Goal: Information Seeking & Learning: Learn about a topic

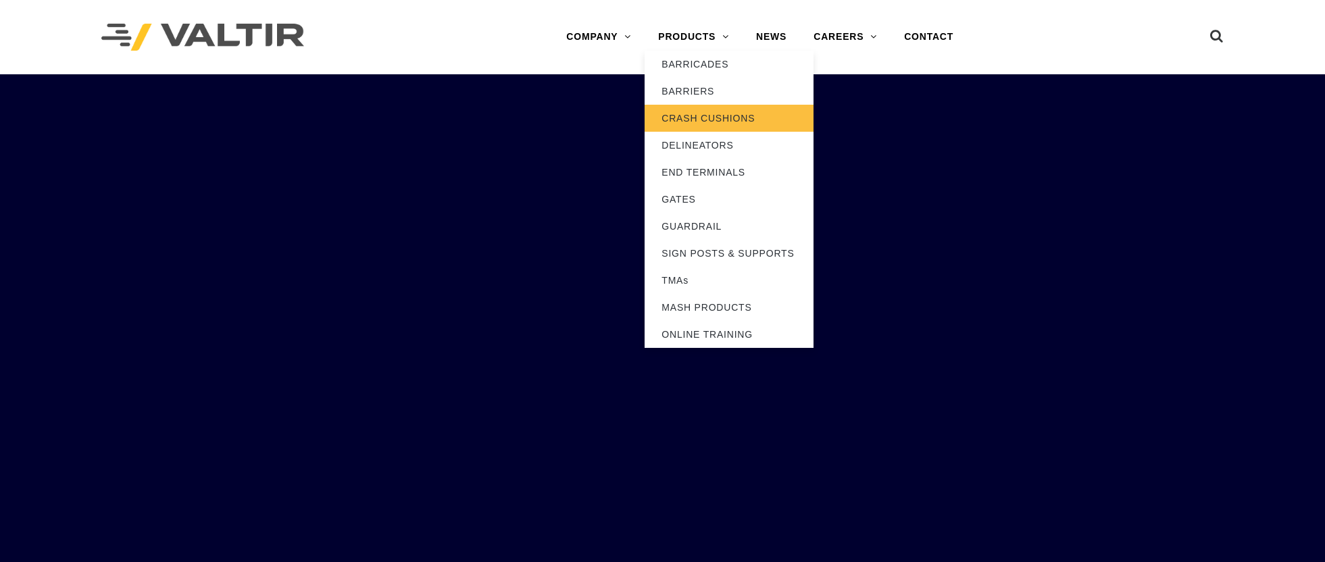
click at [697, 122] on link "CRASH CUSHIONS" at bounding box center [728, 118] width 169 height 27
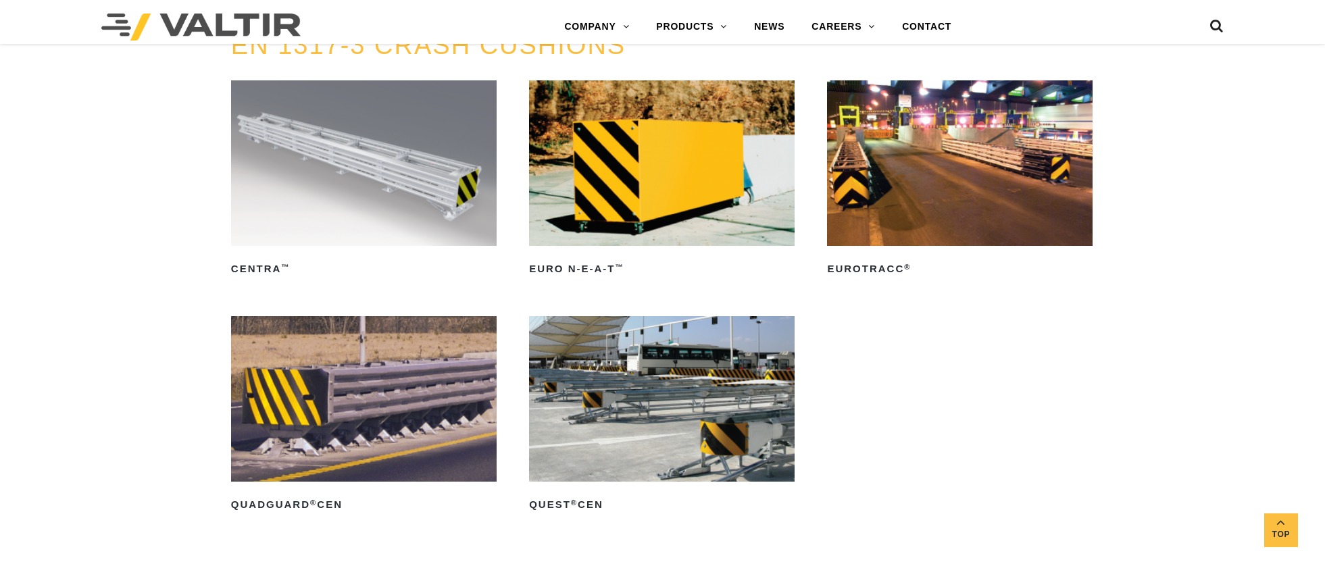
scroll to position [4441, 0]
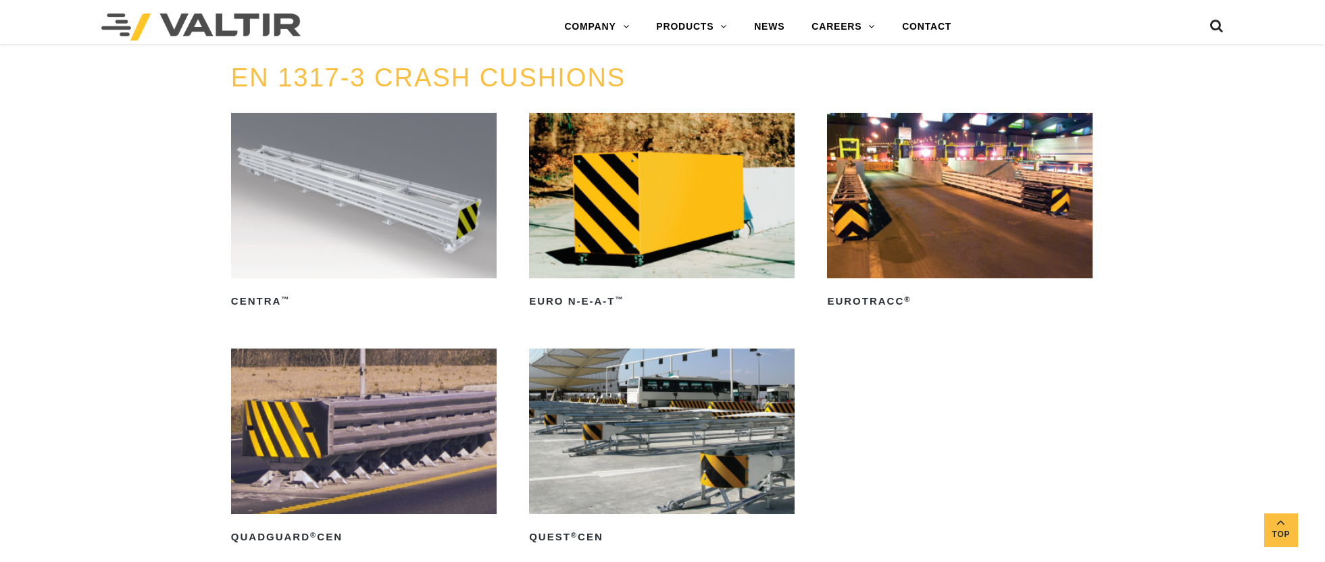
click at [326, 209] on img at bounding box center [363, 195] width 265 height 165
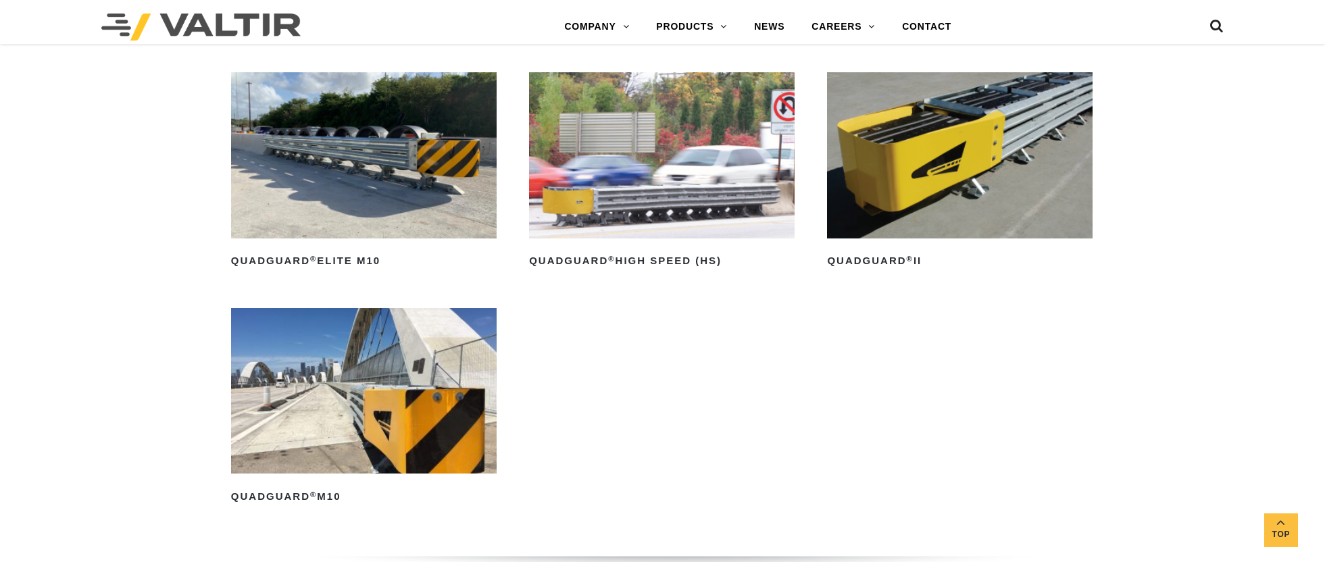
scroll to position [1138, 0]
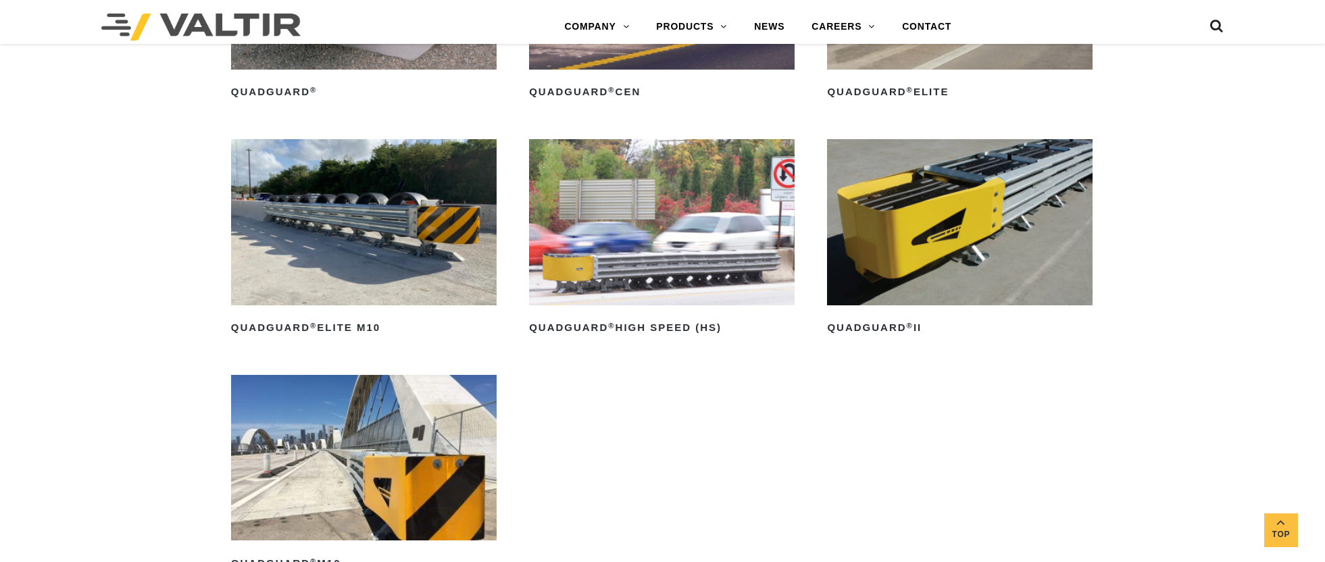
click at [962, 236] on img at bounding box center [959, 221] width 265 height 165
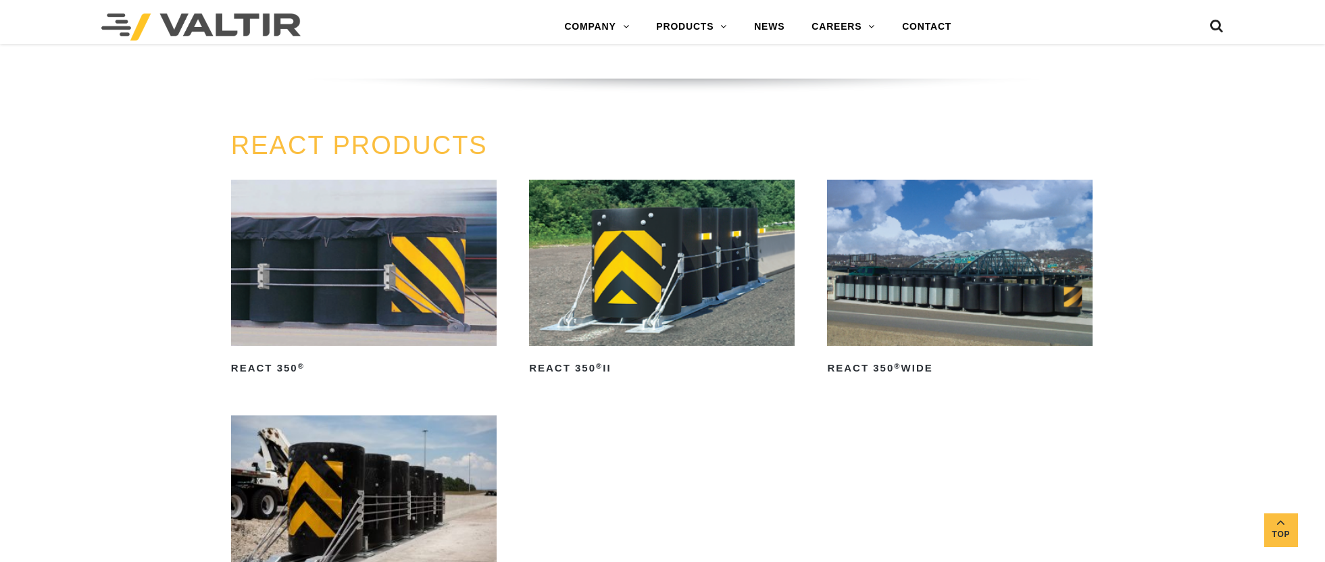
scroll to position [1679, 0]
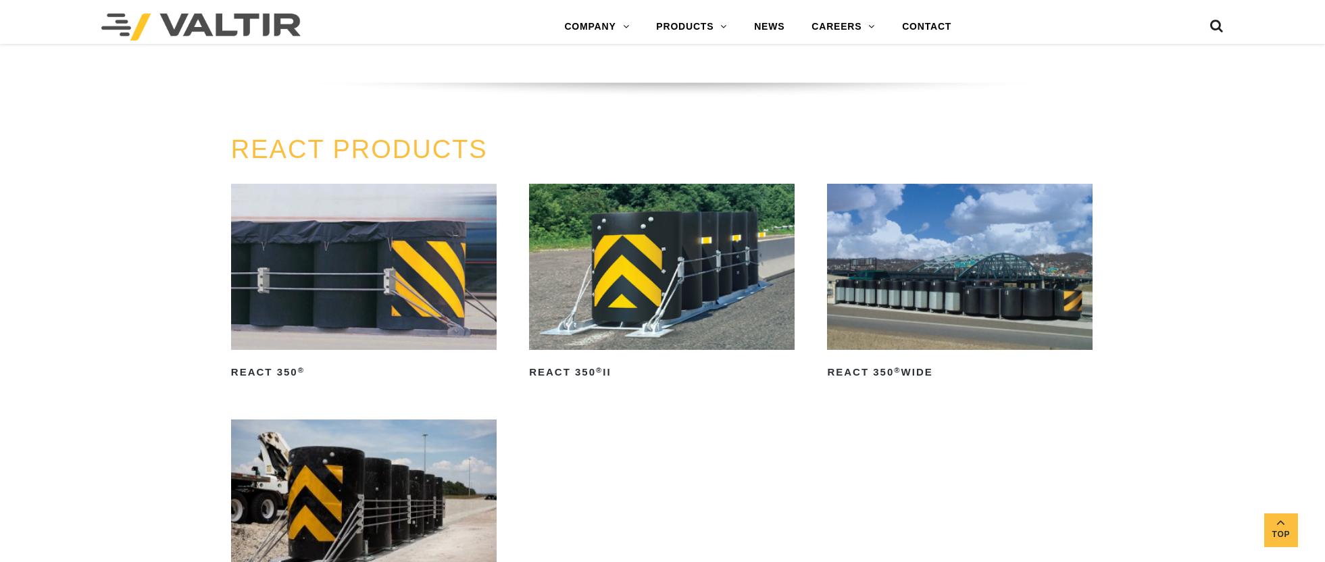
click at [661, 287] on img at bounding box center [661, 266] width 265 height 165
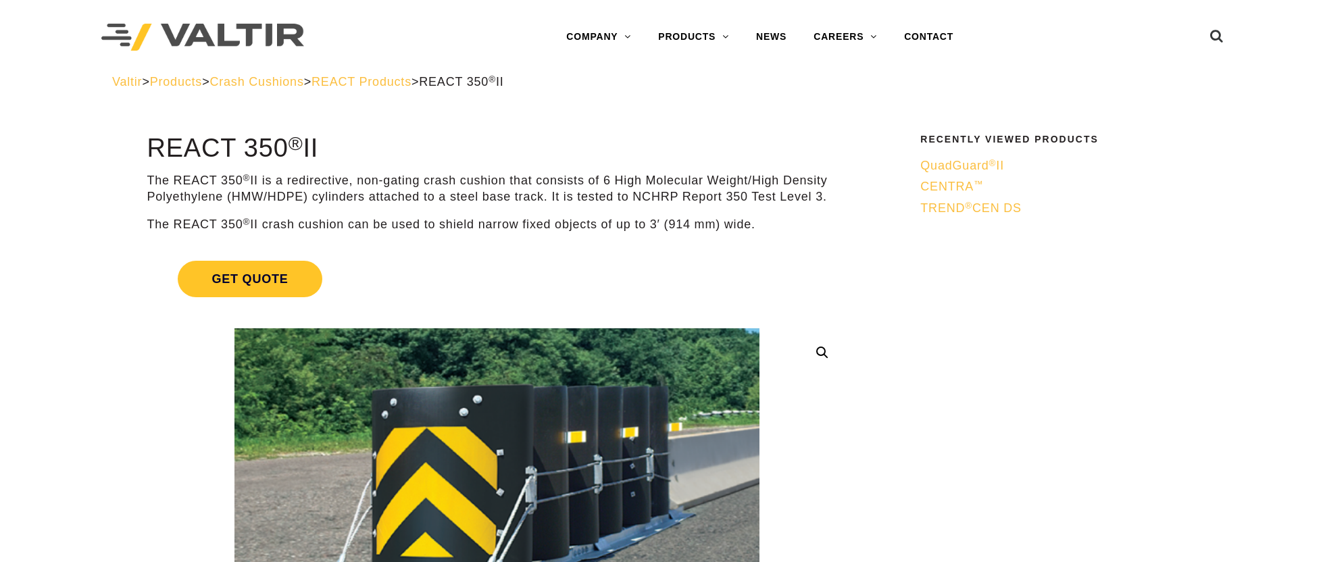
click at [258, 80] on span "Crash Cushions" at bounding box center [256, 82] width 94 height 14
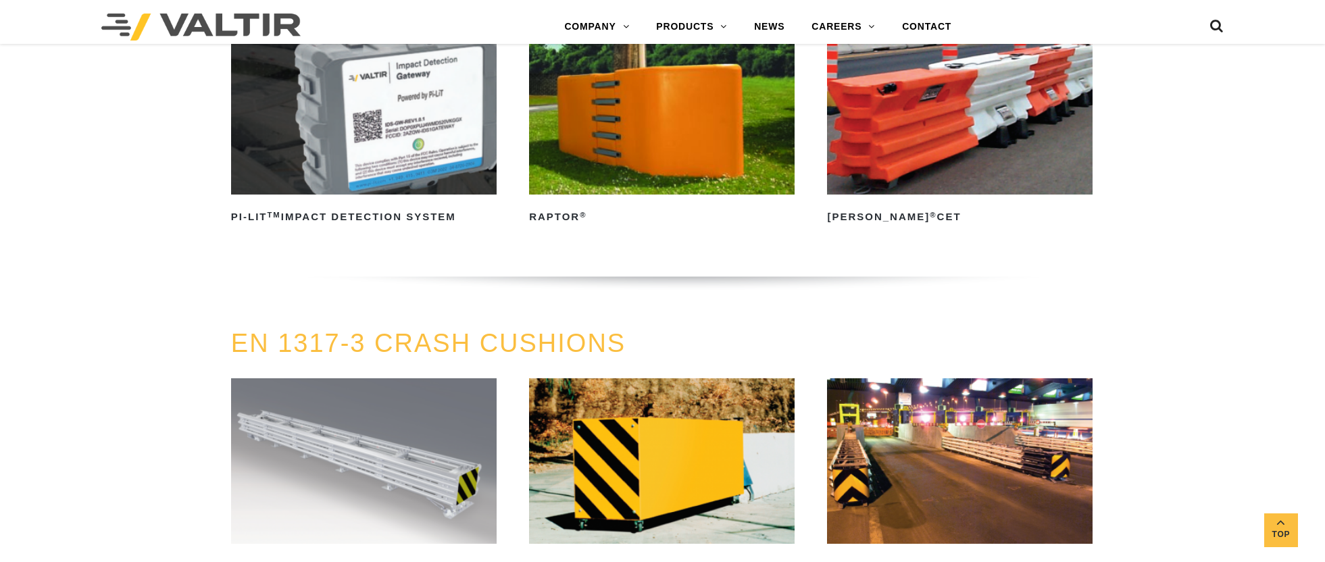
scroll to position [4103, 0]
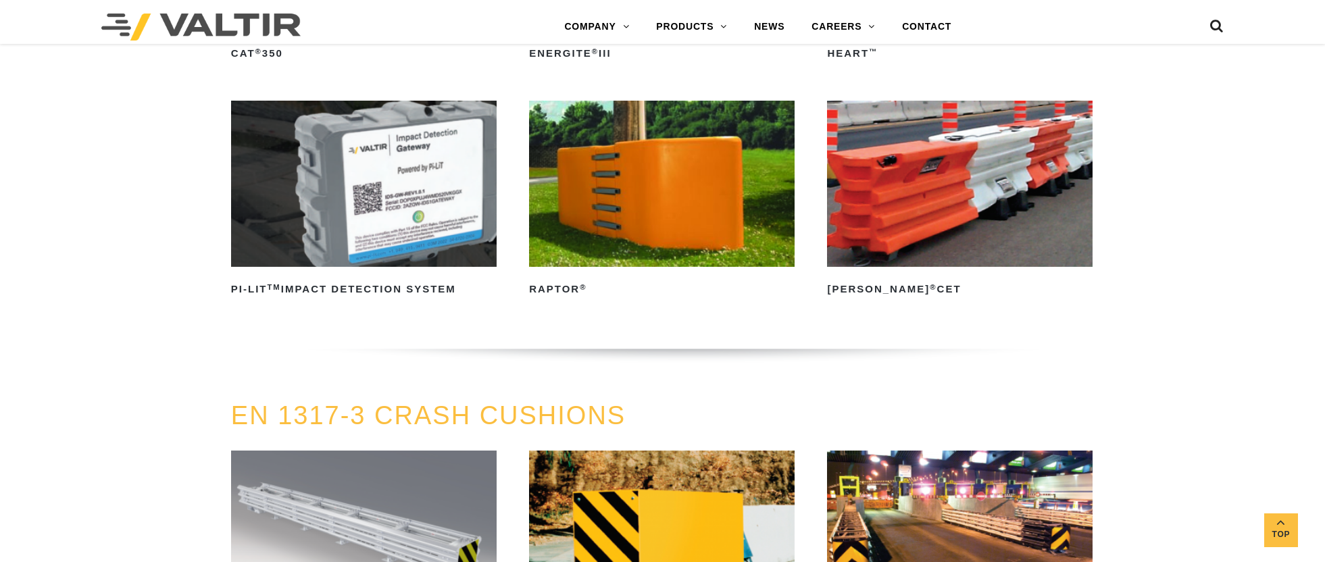
click at [413, 496] on img at bounding box center [363, 533] width 265 height 165
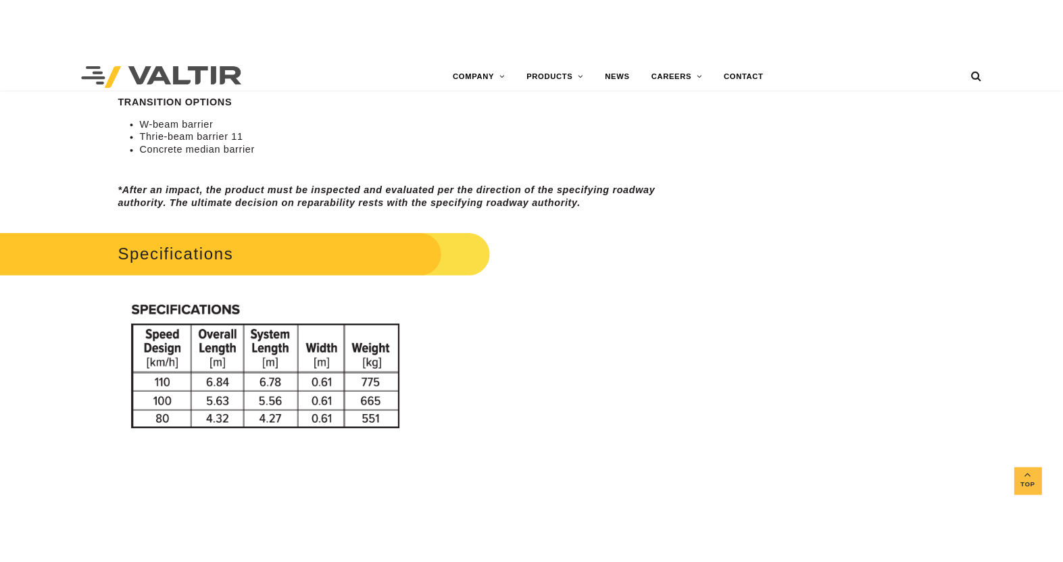
scroll to position [1216, 0]
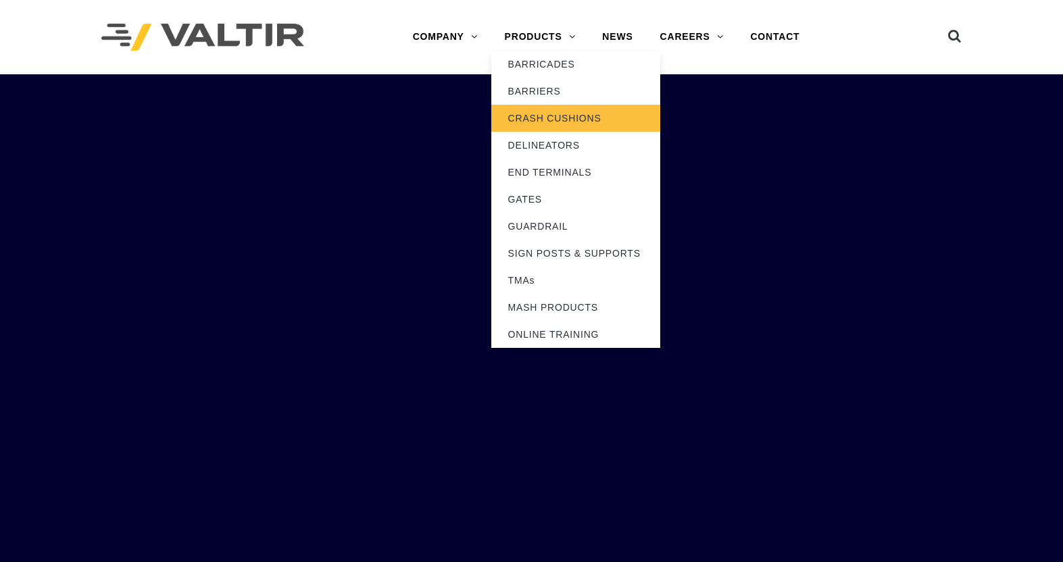
click at [548, 118] on link "CRASH CUSHIONS" at bounding box center [575, 118] width 169 height 27
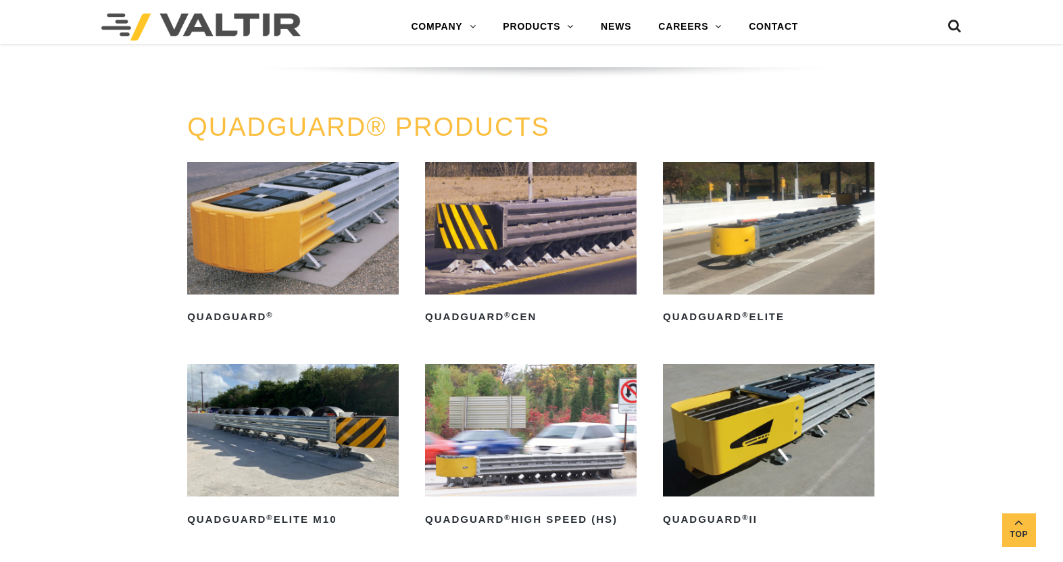
scroll to position [878, 0]
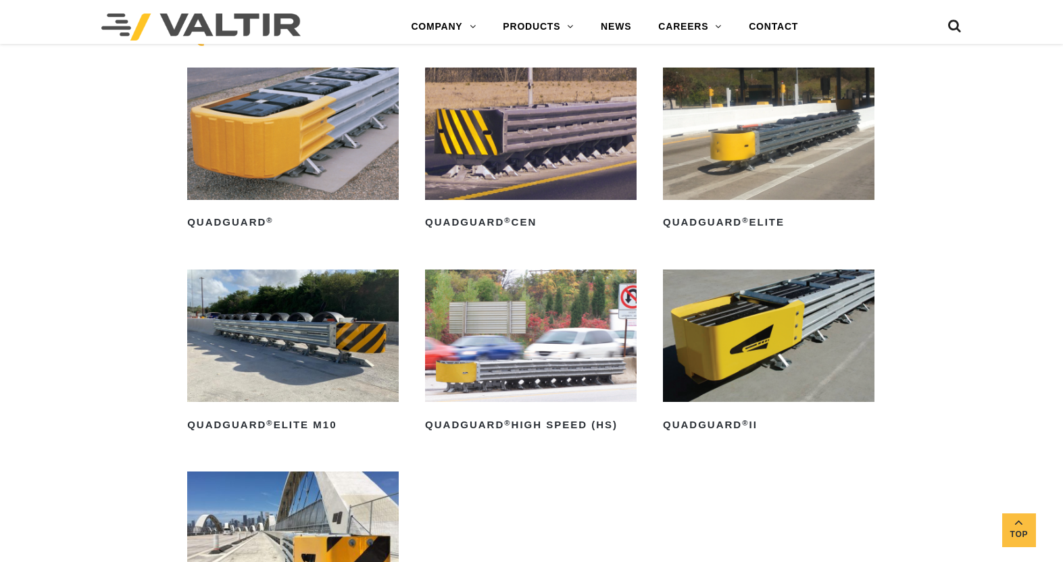
click at [792, 335] on img at bounding box center [768, 336] width 211 height 132
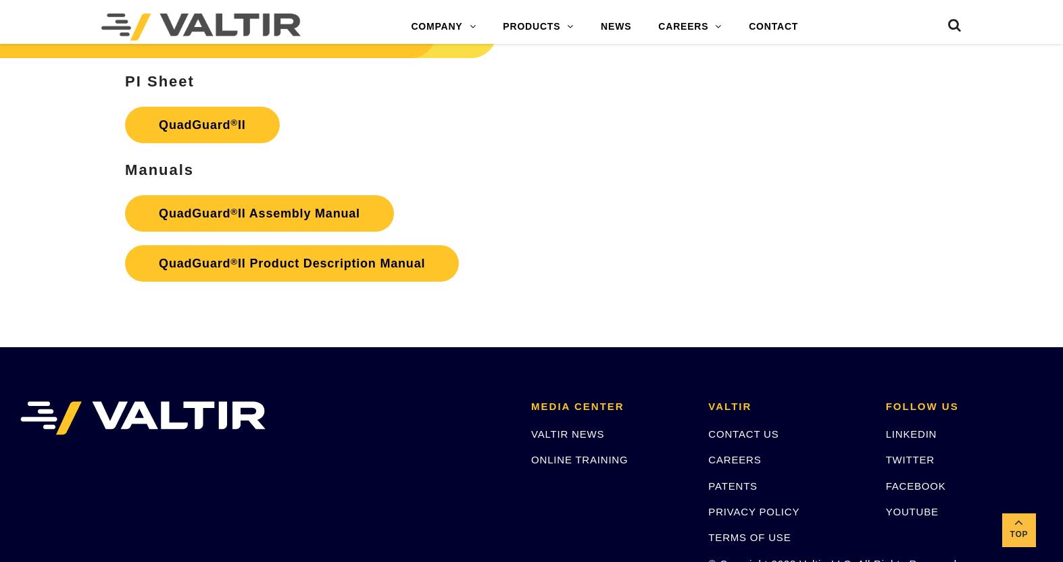
scroll to position [2669, 0]
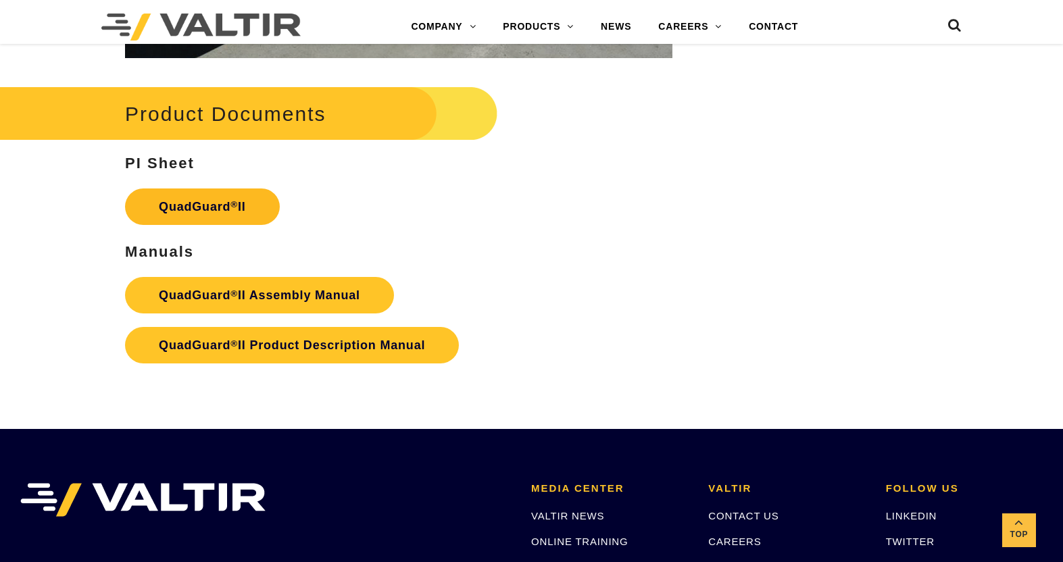
click at [230, 203] on sup "®" at bounding box center [233, 204] width 7 height 10
